Goal: Use online tool/utility: Utilize a website feature to perform a specific function

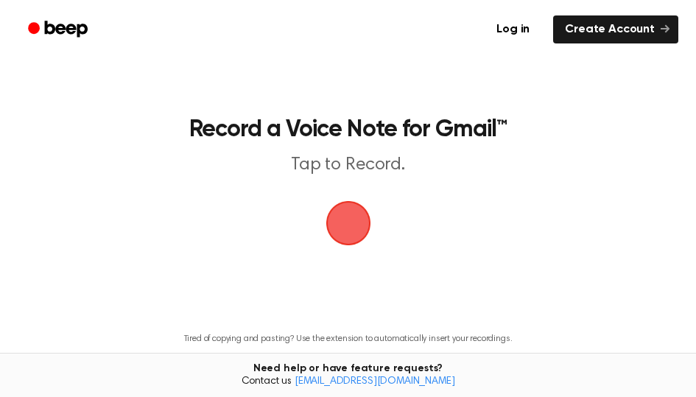
click at [407, 209] on main "Record a Voice Note for Gmail™ Tap to Record. Tired of copying and pasting? Use…" at bounding box center [348, 219] width 696 height 438
click at [349, 221] on span "button" at bounding box center [348, 223] width 59 height 59
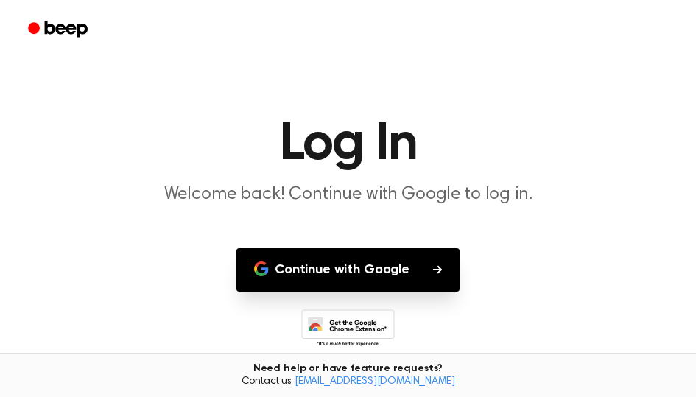
click at [344, 276] on button "Continue with Google" at bounding box center [348, 269] width 223 height 43
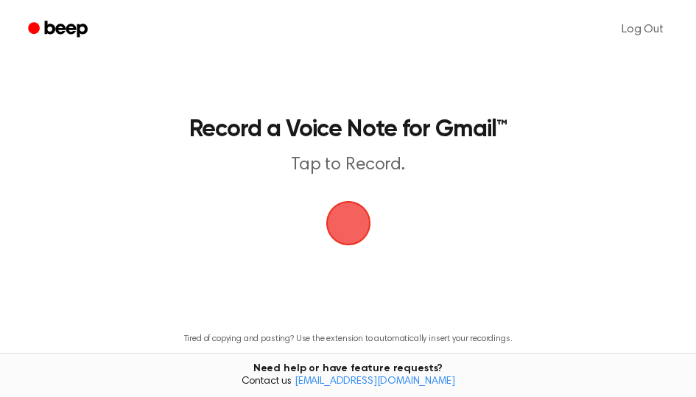
click at [340, 229] on span "button" at bounding box center [347, 223] width 63 height 63
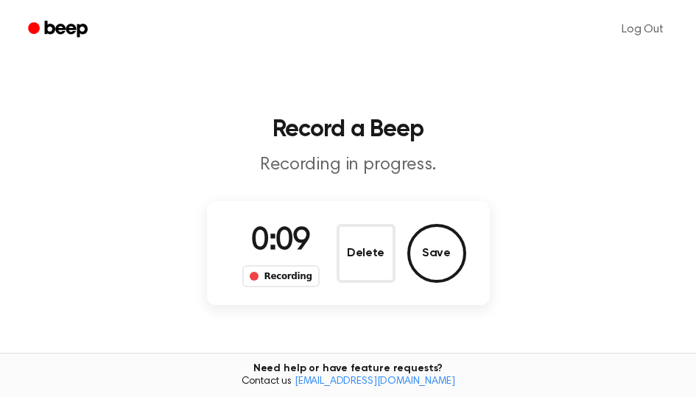
click at [469, 255] on div "0:09 Recording Delete Save" at bounding box center [348, 253] width 283 height 104
click at [447, 255] on button "Save" at bounding box center [436, 253] width 59 height 59
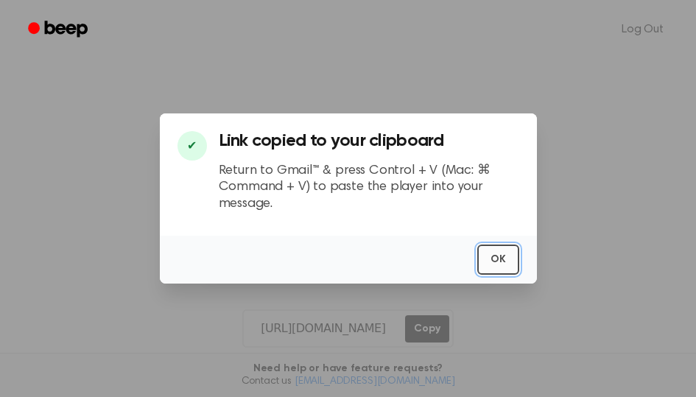
click at [489, 259] on button "OK" at bounding box center [498, 260] width 42 height 30
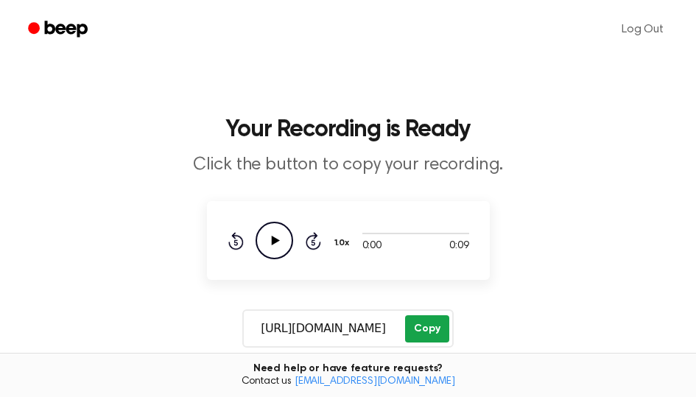
click at [436, 326] on button "Copy" at bounding box center [426, 328] width 43 height 27
click at [267, 237] on icon "Play Audio" at bounding box center [275, 241] width 38 height 38
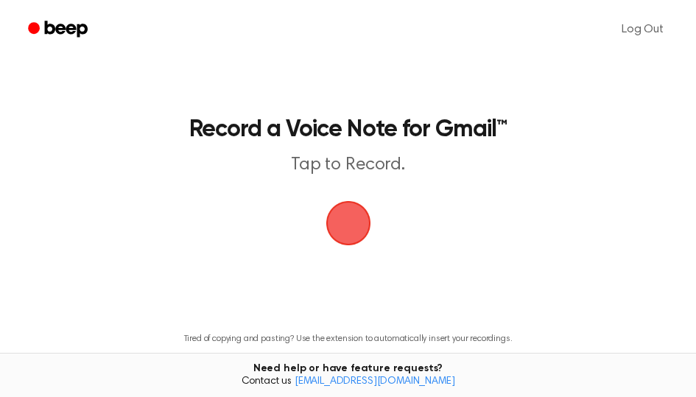
click at [364, 216] on span "button" at bounding box center [348, 223] width 41 height 41
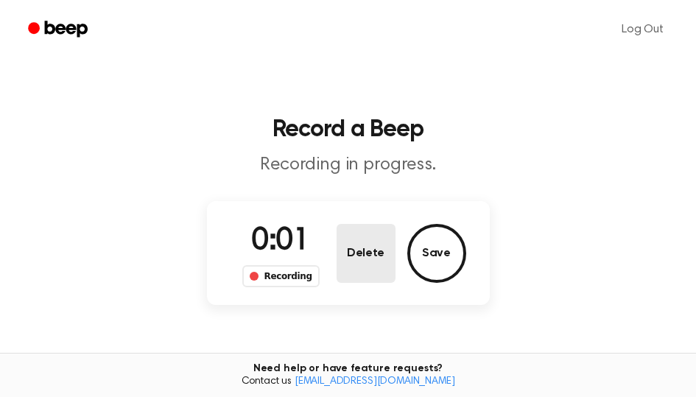
click at [367, 239] on button "Delete" at bounding box center [366, 253] width 59 height 59
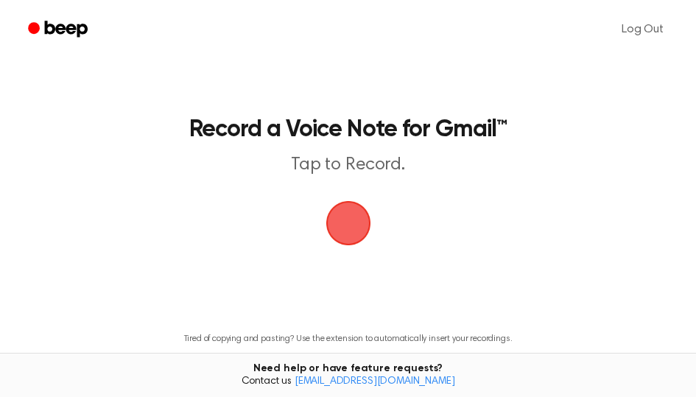
click at [358, 225] on span "button" at bounding box center [348, 223] width 41 height 41
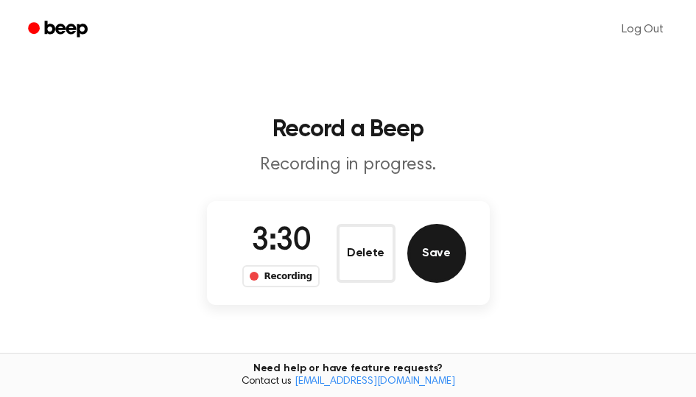
click at [445, 259] on button "Save" at bounding box center [436, 253] width 59 height 59
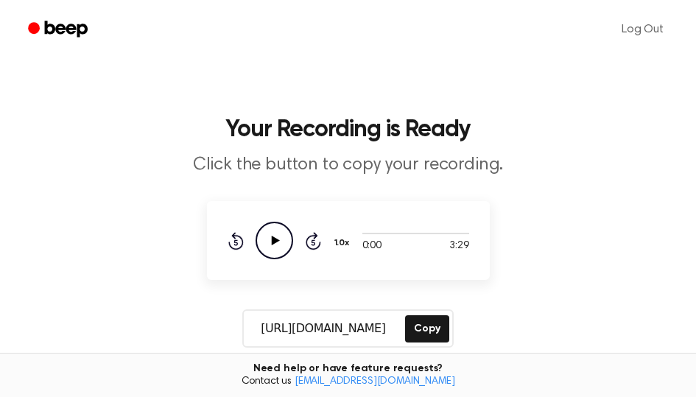
click at [277, 245] on icon "Play Audio" at bounding box center [275, 241] width 38 height 38
click at [270, 237] on icon "Play Audio" at bounding box center [275, 241] width 38 height 38
click at [399, 232] on div at bounding box center [416, 233] width 107 height 12
click at [435, 337] on button "Copy" at bounding box center [426, 328] width 43 height 27
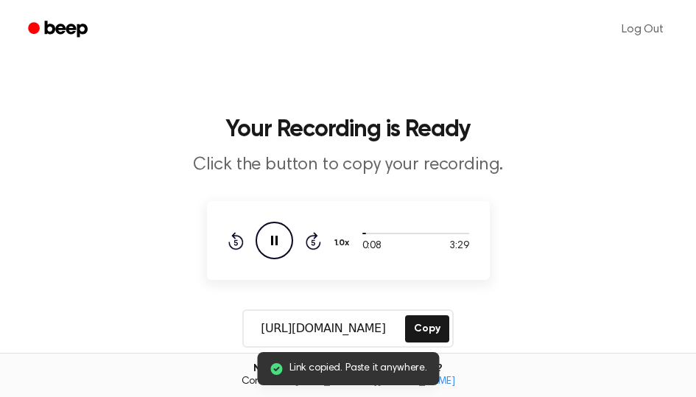
click at [279, 239] on icon "Pause Audio" at bounding box center [275, 241] width 38 height 38
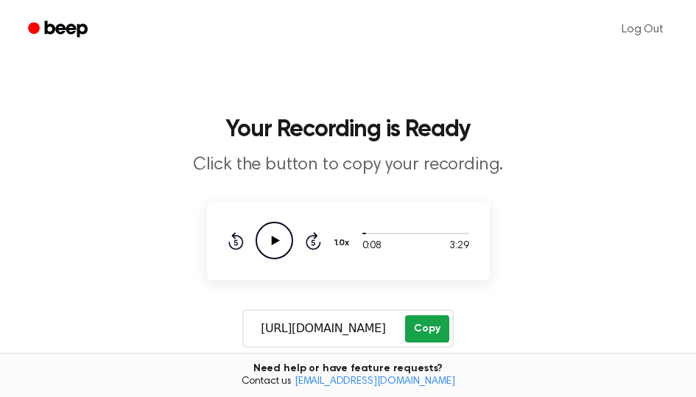
click at [438, 330] on button "Copy" at bounding box center [426, 328] width 43 height 27
click at [440, 326] on button "Copy" at bounding box center [426, 328] width 43 height 27
